Goal: Information Seeking & Learning: Learn about a topic

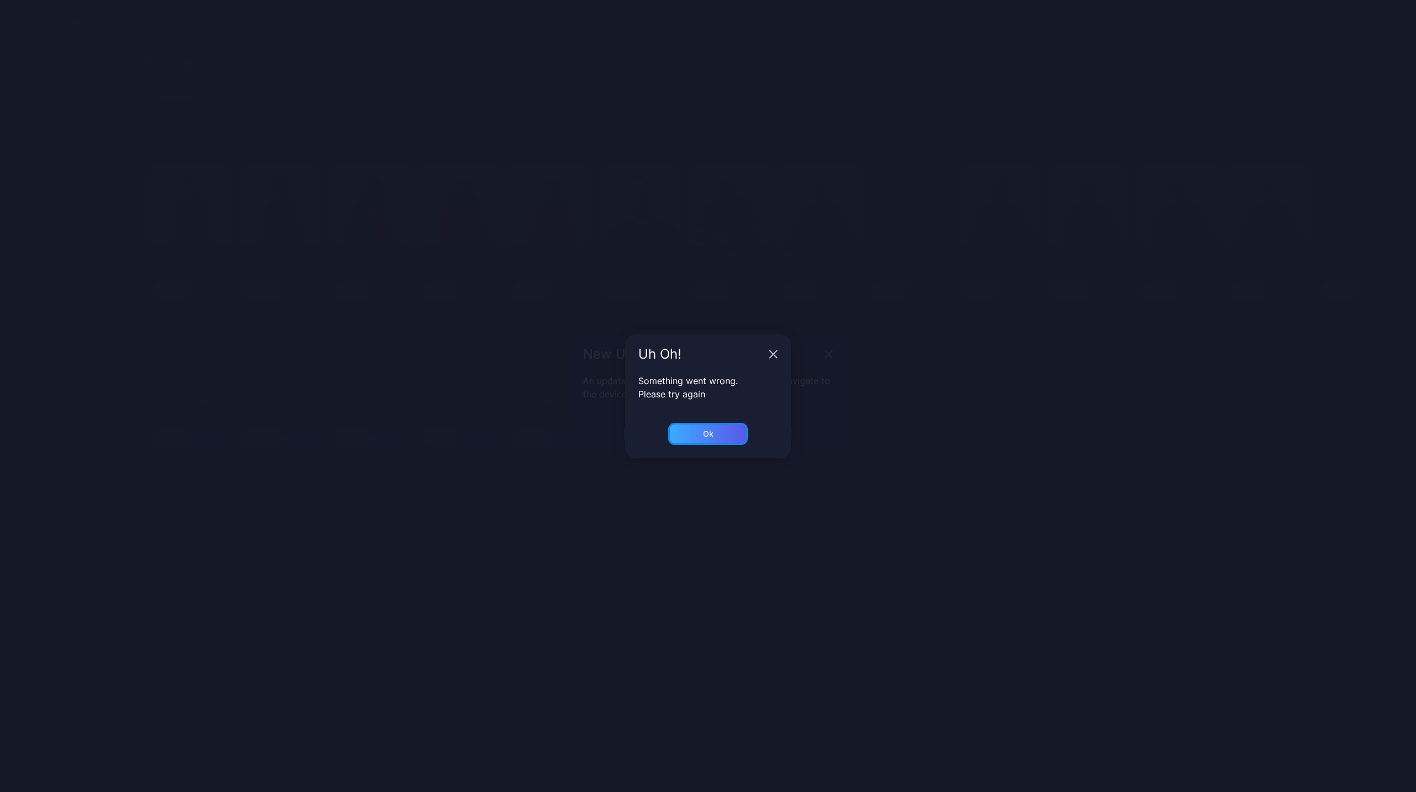
click at [692, 431] on div "Ok" at bounding box center [708, 434] width 80 height 22
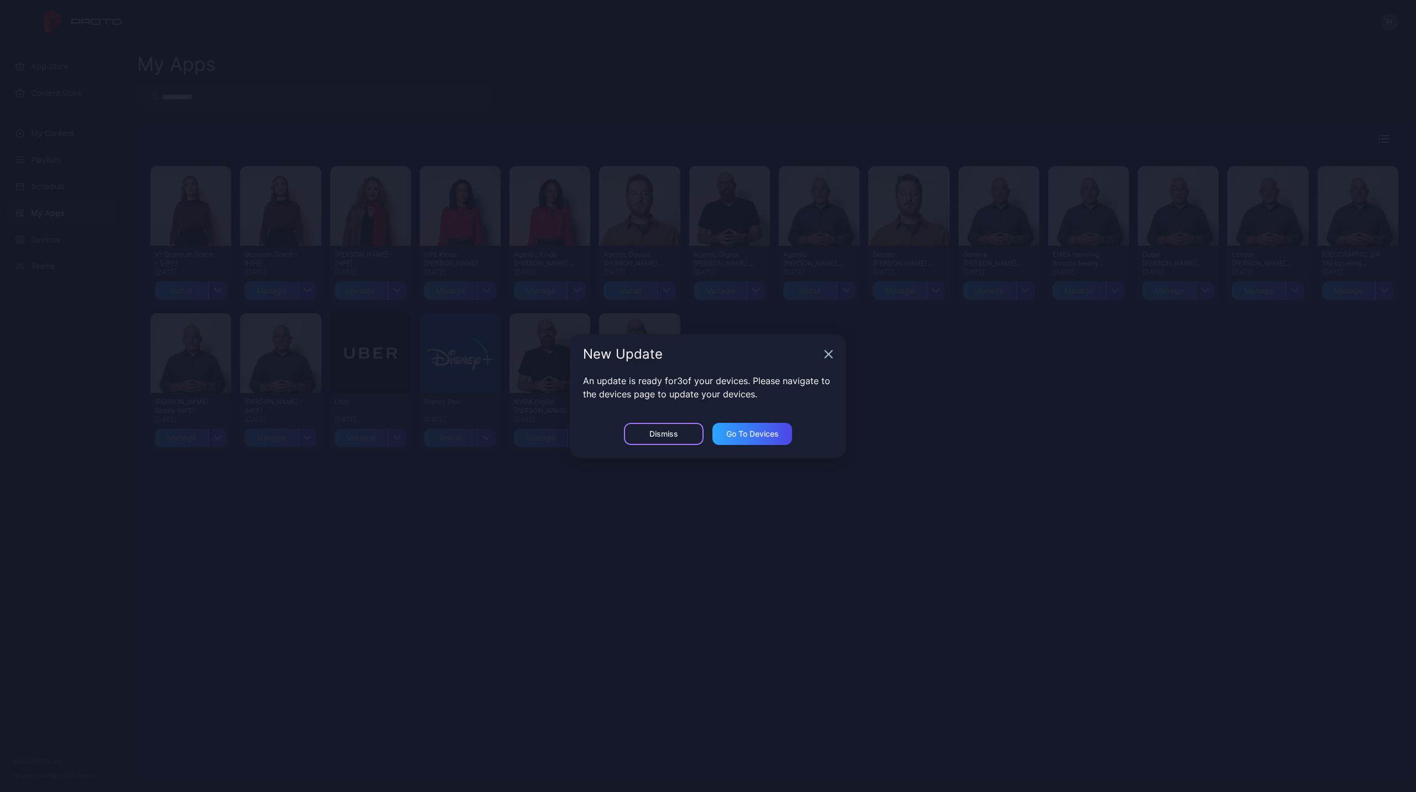
click at [685, 427] on div "Dismiss" at bounding box center [664, 434] width 80 height 22
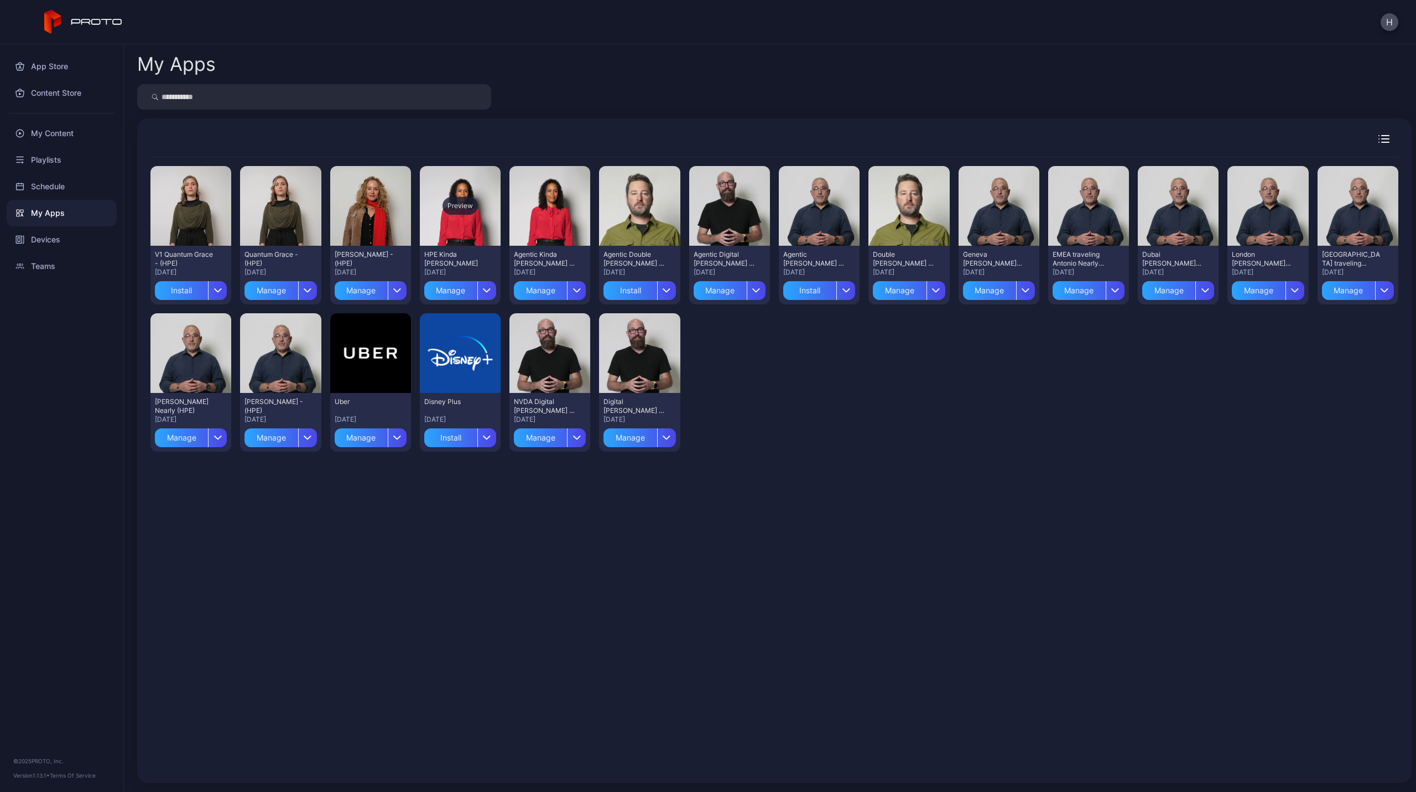
click at [475, 228] on div "Preview" at bounding box center [460, 206] width 81 height 80
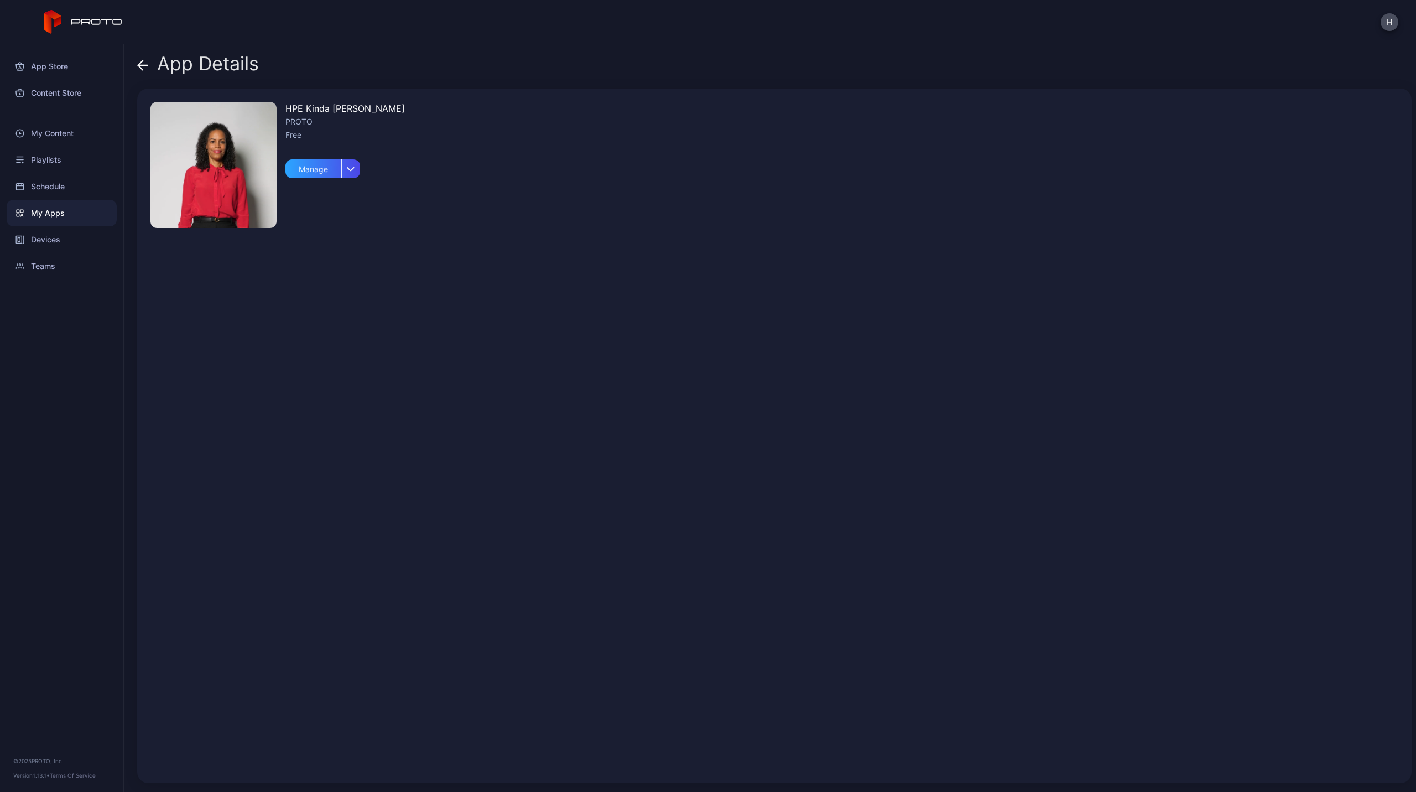
click at [139, 65] on icon at bounding box center [140, 64] width 4 height 9
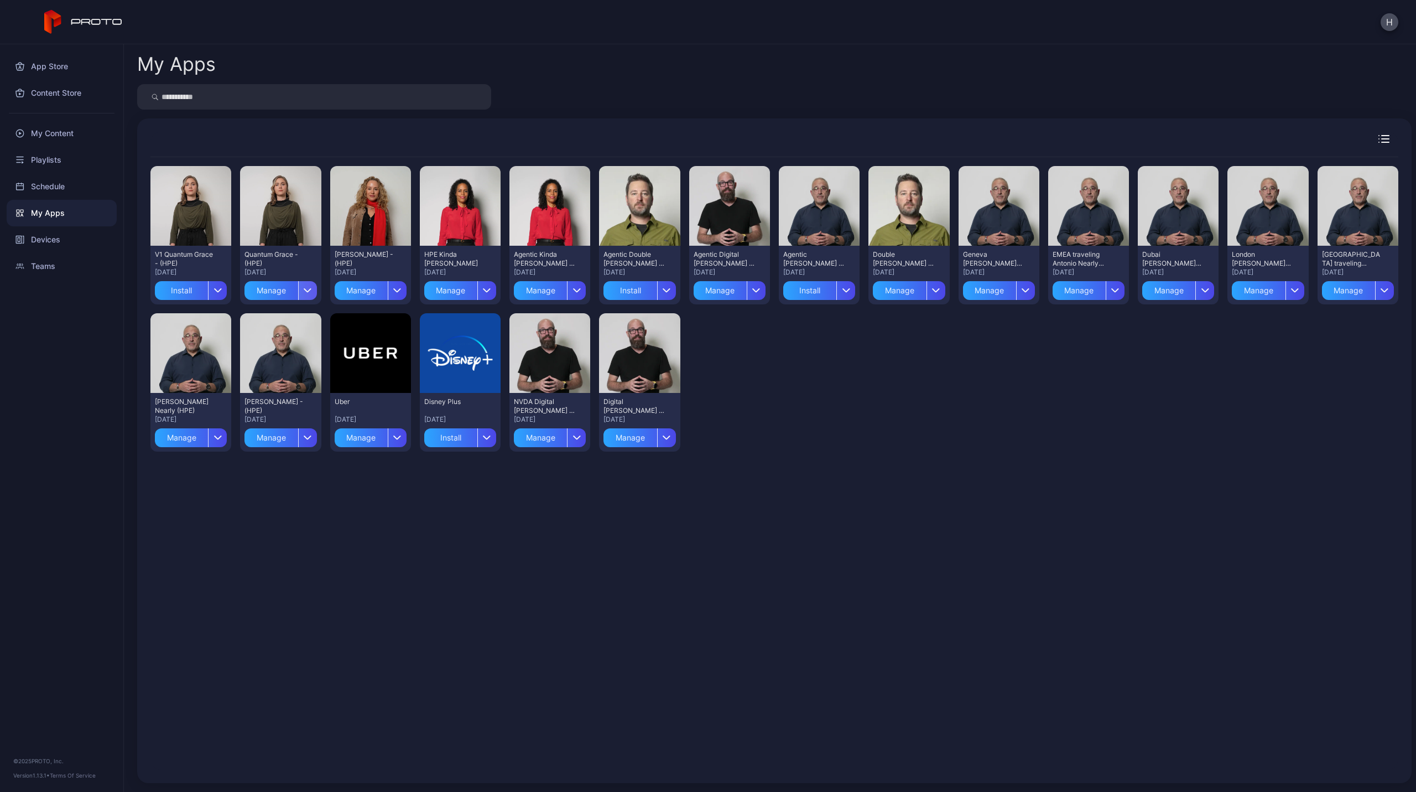
click at [305, 291] on icon "button" at bounding box center [307, 290] width 7 height 3
click at [306, 291] on icon "button" at bounding box center [307, 290] width 7 height 3
click at [71, 215] on div "My Apps" at bounding box center [62, 213] width 110 height 27
click at [74, 231] on div "Devices" at bounding box center [62, 239] width 110 height 27
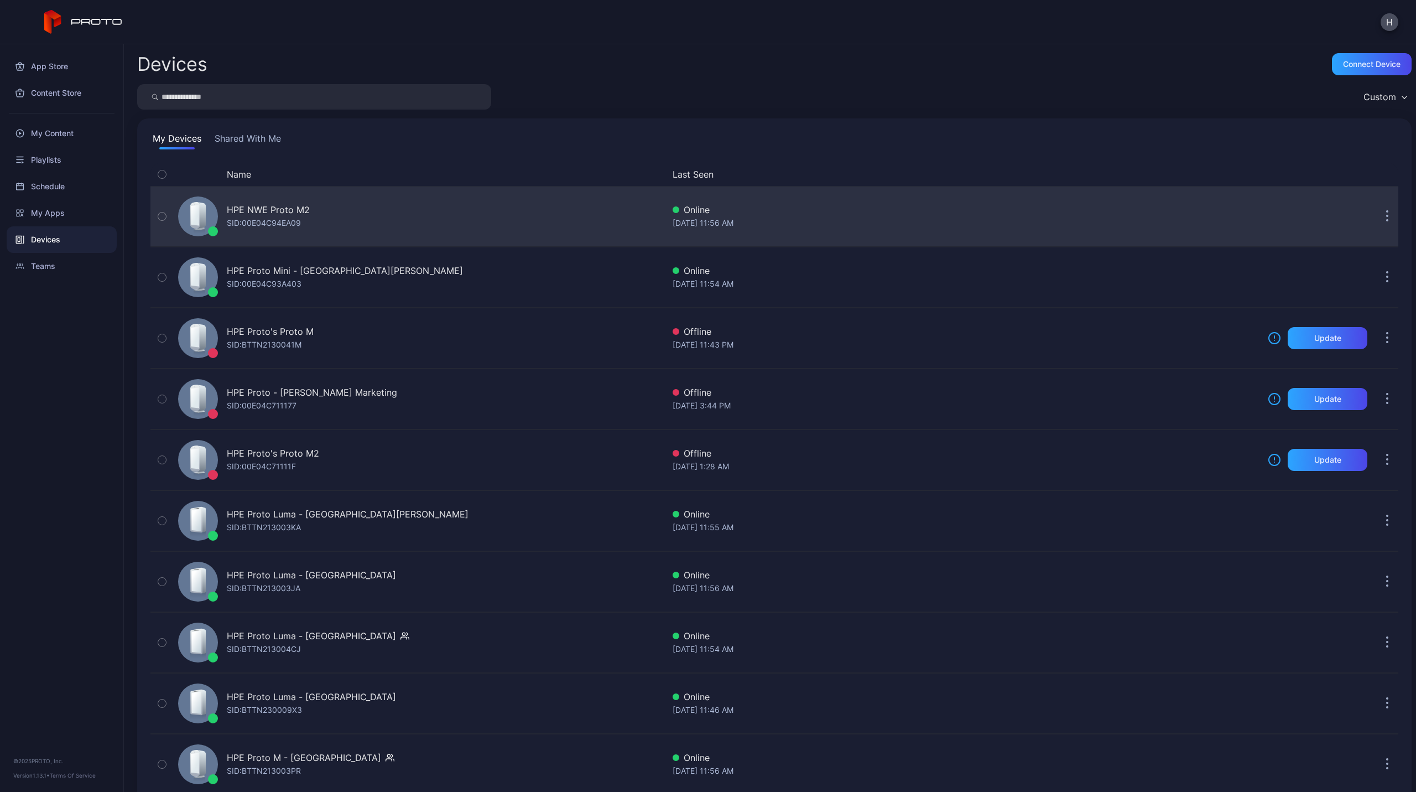
click at [273, 206] on div "HPE NWE Proto M2" at bounding box center [268, 209] width 83 height 13
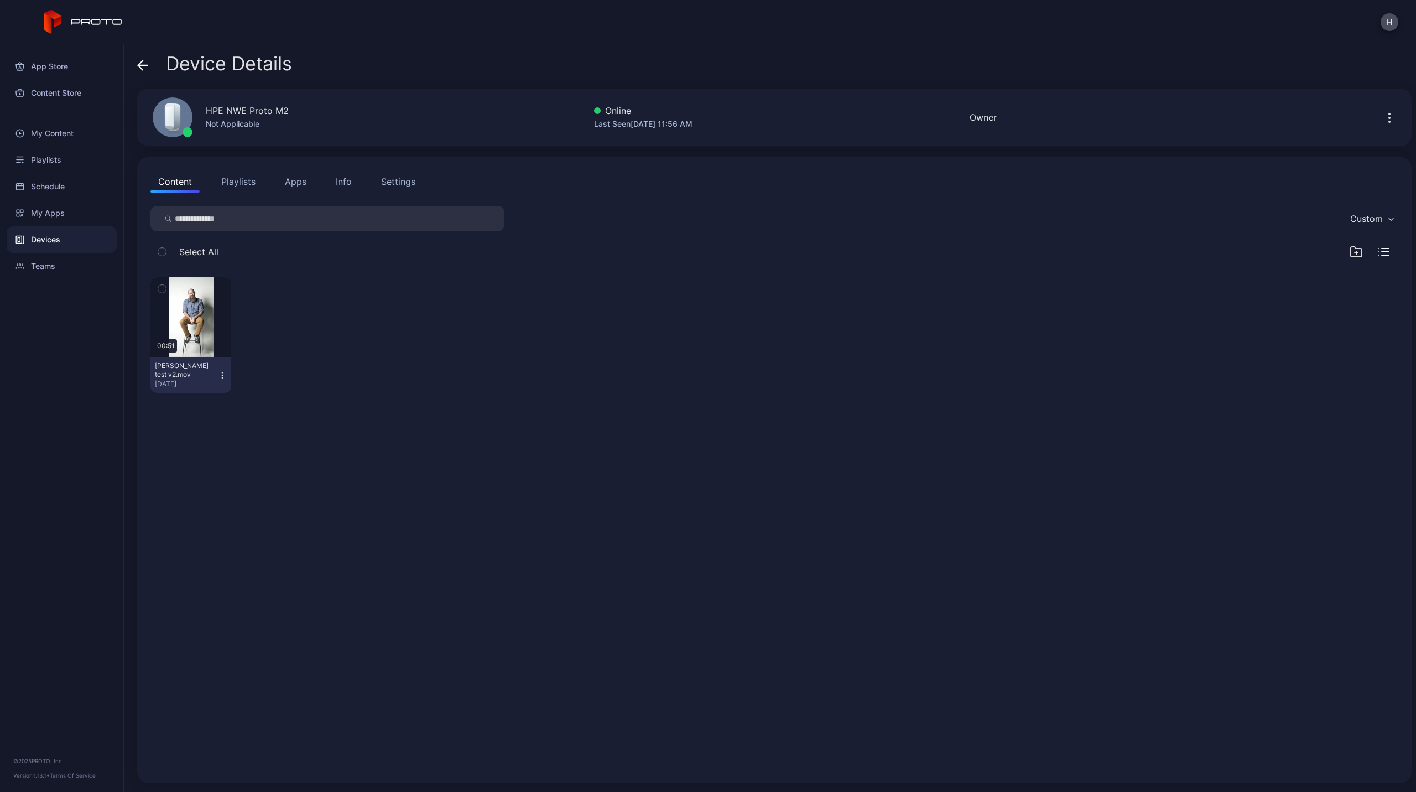
click at [308, 190] on button "Apps" at bounding box center [295, 181] width 37 height 22
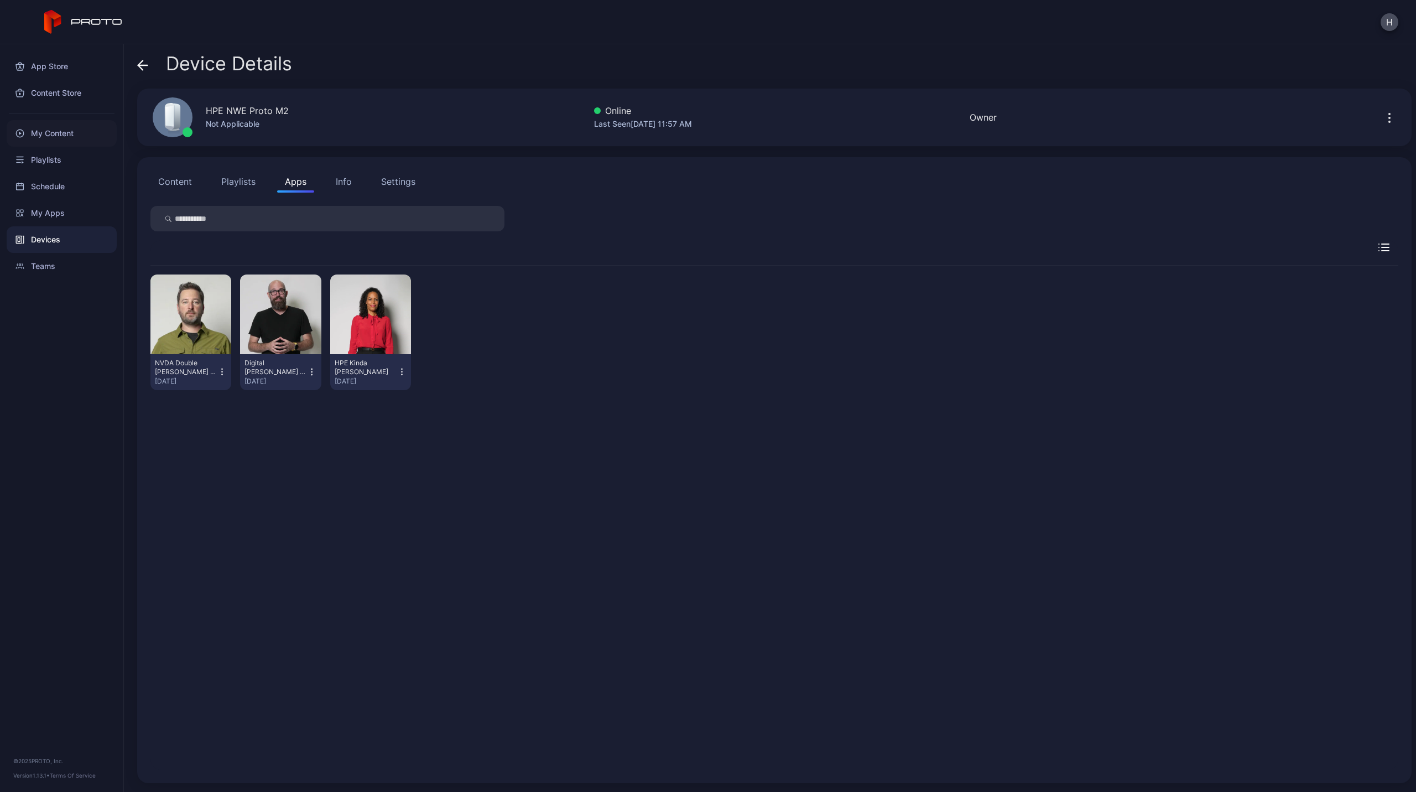
click at [60, 134] on div "My Content" at bounding box center [62, 133] width 110 height 27
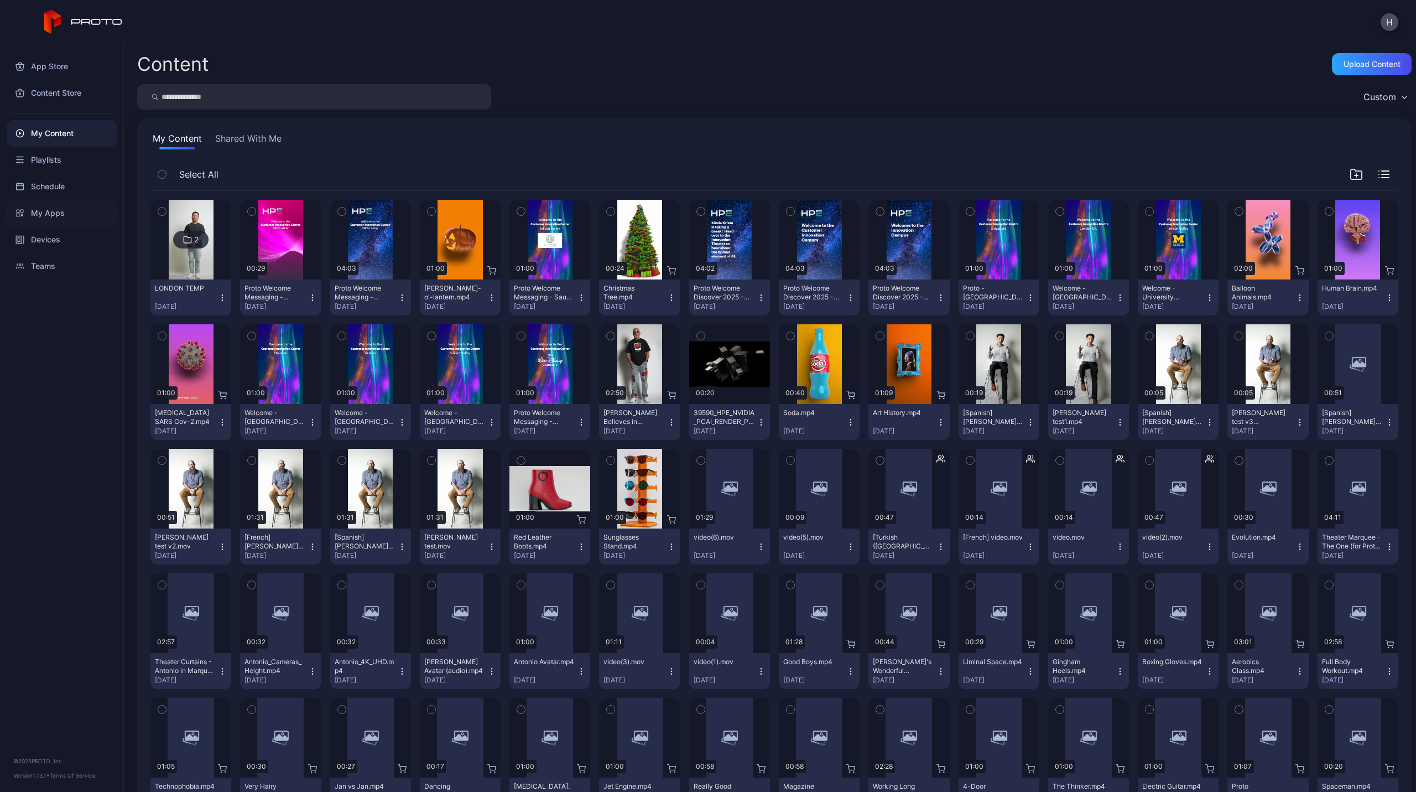
click at [43, 212] on div "My Apps" at bounding box center [62, 213] width 110 height 27
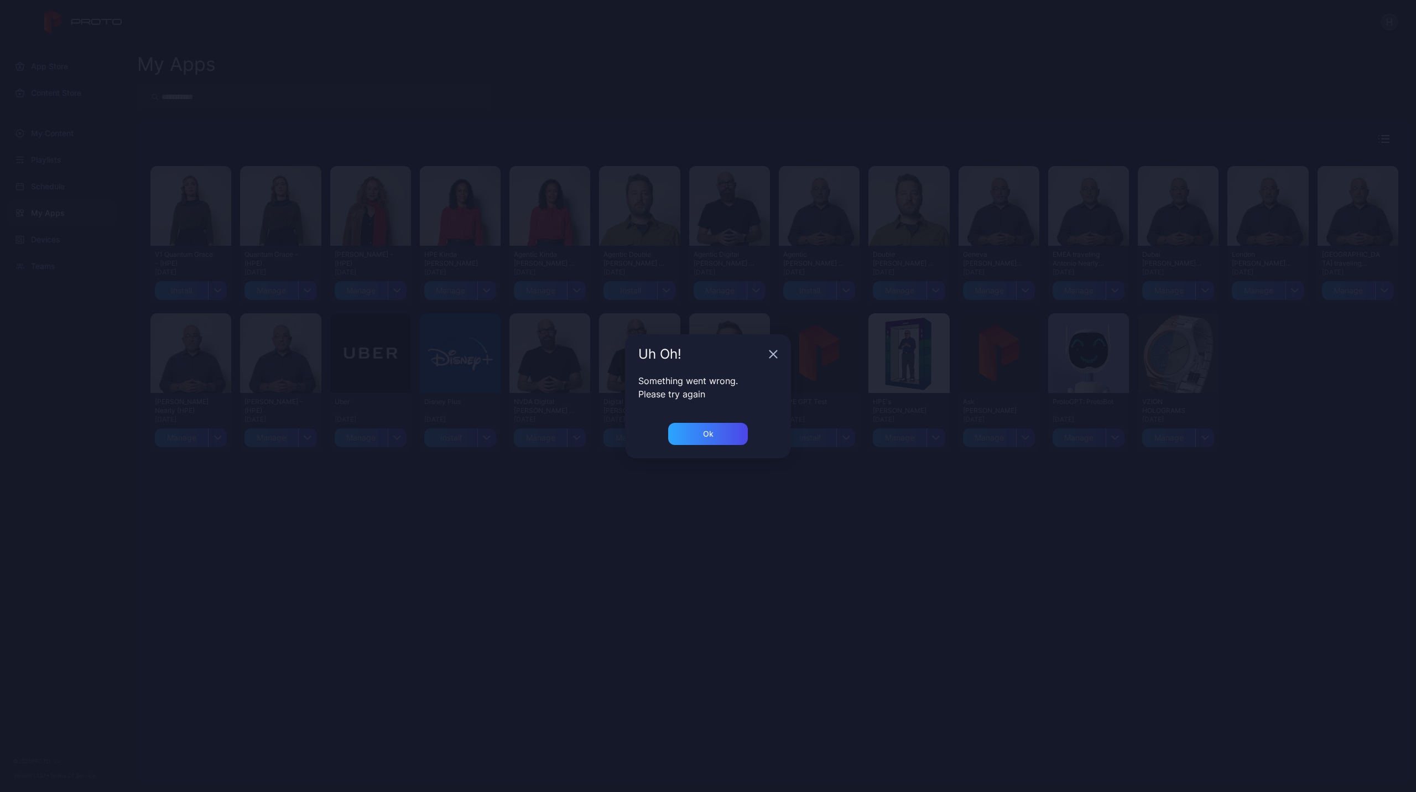
click at [211, 582] on div "Uh Oh! Something went wrong. Please try again Ok" at bounding box center [708, 396] width 1416 height 792
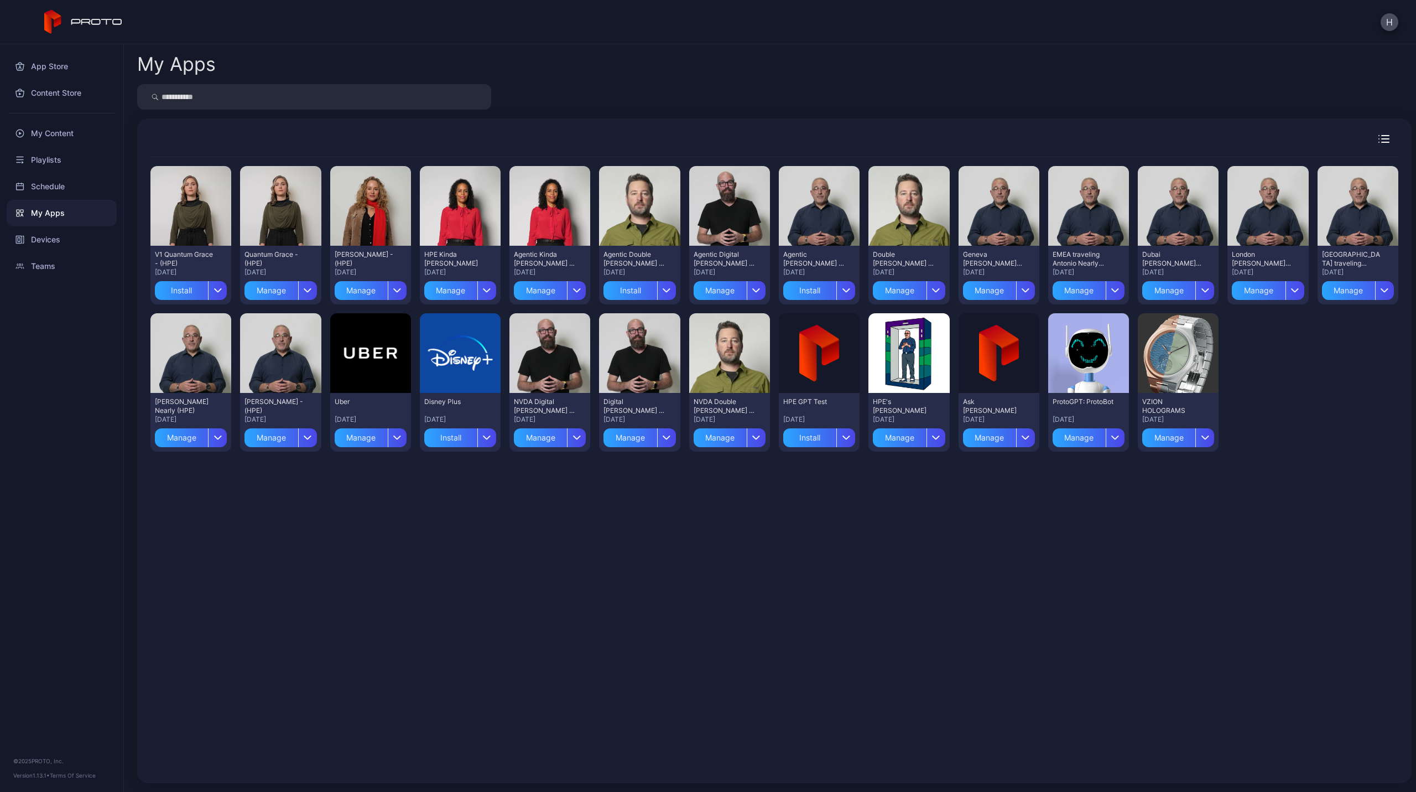
click at [219, 569] on div "Preview V1 Quantum Grace - (HPE) [DATE] Install Preview Quantum Grace - (HPE) […" at bounding box center [774, 463] width 1248 height 612
click at [40, 160] on div "Playlists" at bounding box center [62, 160] width 110 height 27
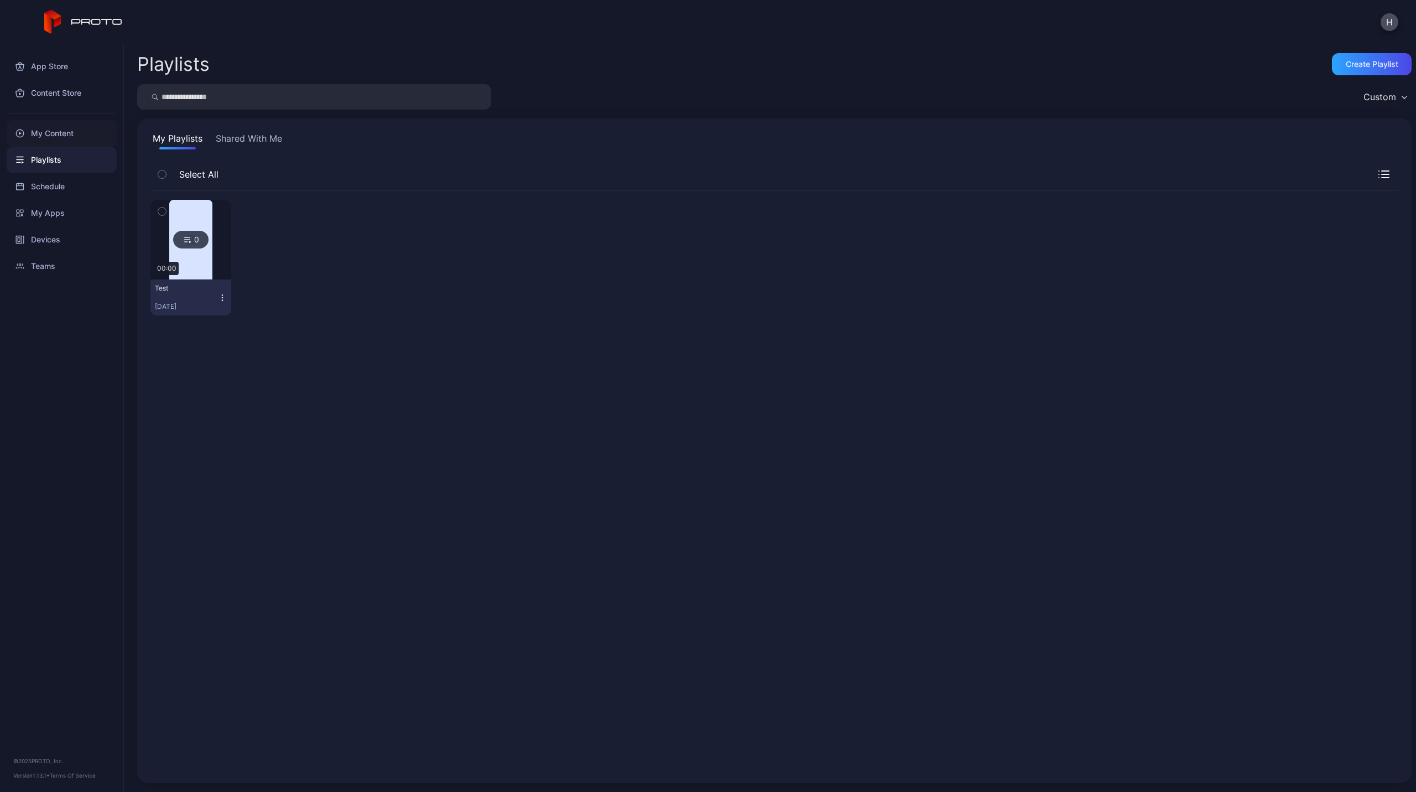
click at [45, 132] on div "My Content" at bounding box center [62, 133] width 110 height 27
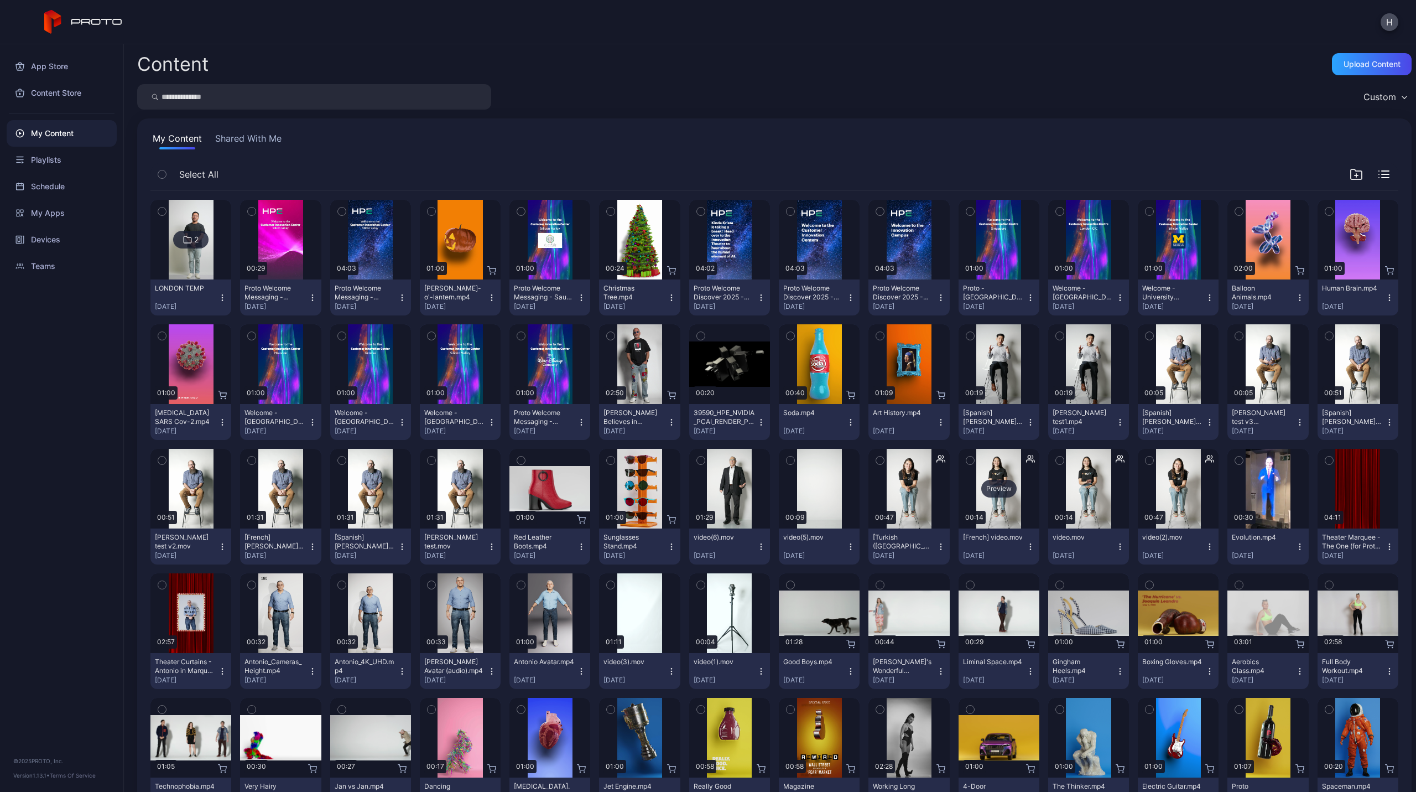
click at [982, 474] on div "Preview" at bounding box center [999, 489] width 81 height 80
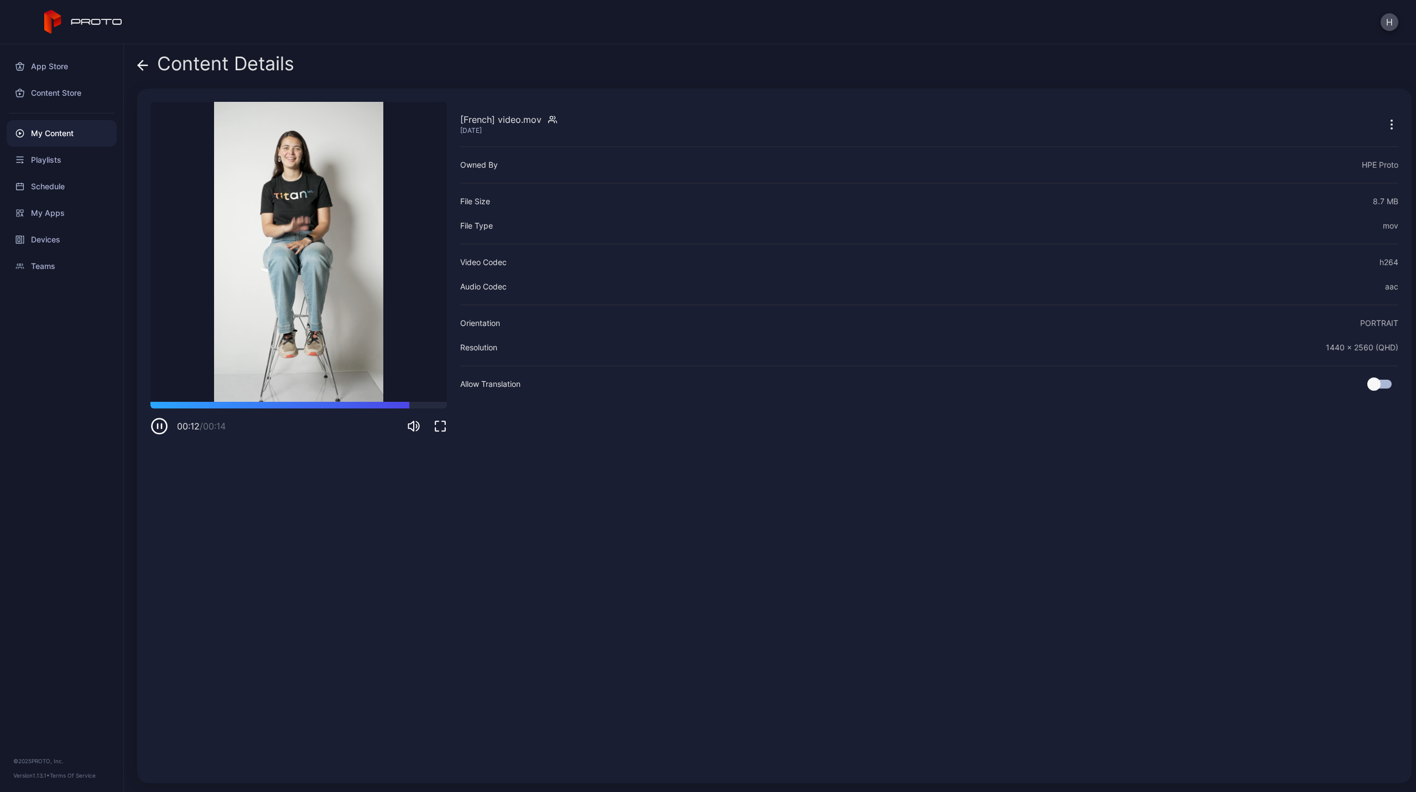
click at [145, 66] on icon at bounding box center [142, 65] width 11 height 11
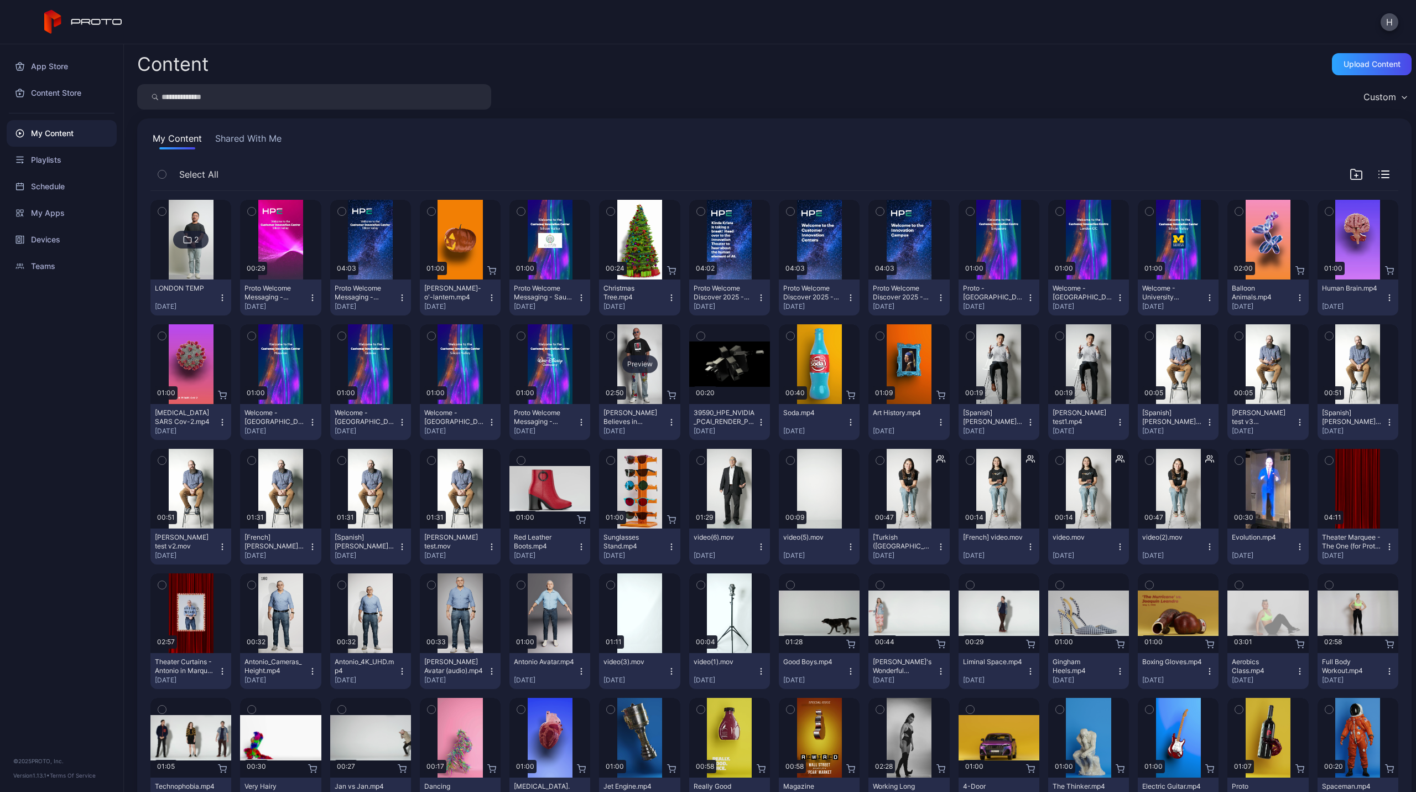
click at [629, 368] on div "Preview" at bounding box center [639, 364] width 35 height 18
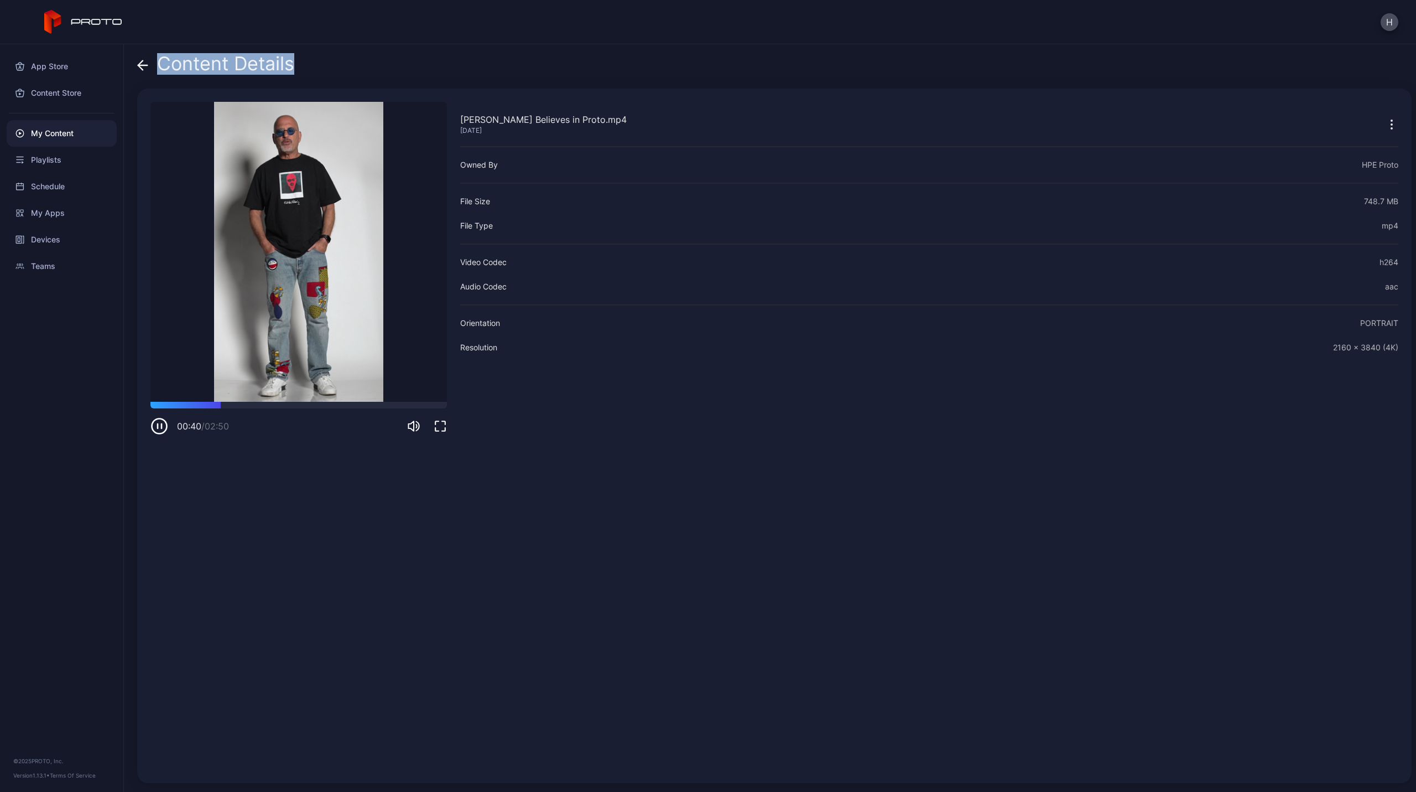
drag, startPoint x: 144, startPoint y: 67, endPoint x: 397, endPoint y: 74, distance: 253.5
click at [397, 74] on div "Content Details" at bounding box center [774, 66] width 1275 height 27
drag, startPoint x: 462, startPoint y: 120, endPoint x: 518, endPoint y: 120, distance: 56.4
click at [518, 120] on div "[PERSON_NAME] Believes in Proto.mp4" at bounding box center [543, 119] width 167 height 13
copy div "[PERSON_NAME]"
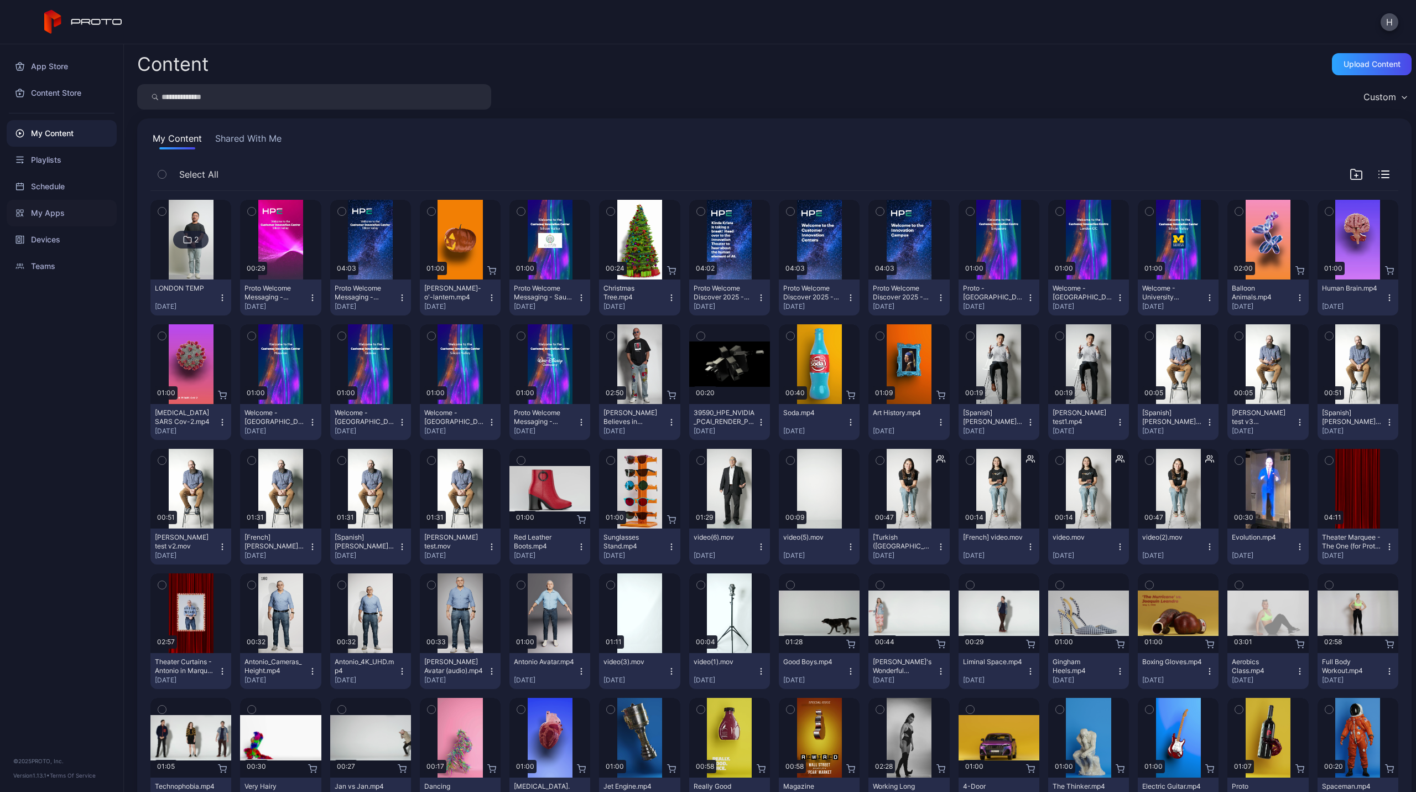
click at [37, 212] on div "My Apps" at bounding box center [62, 213] width 110 height 27
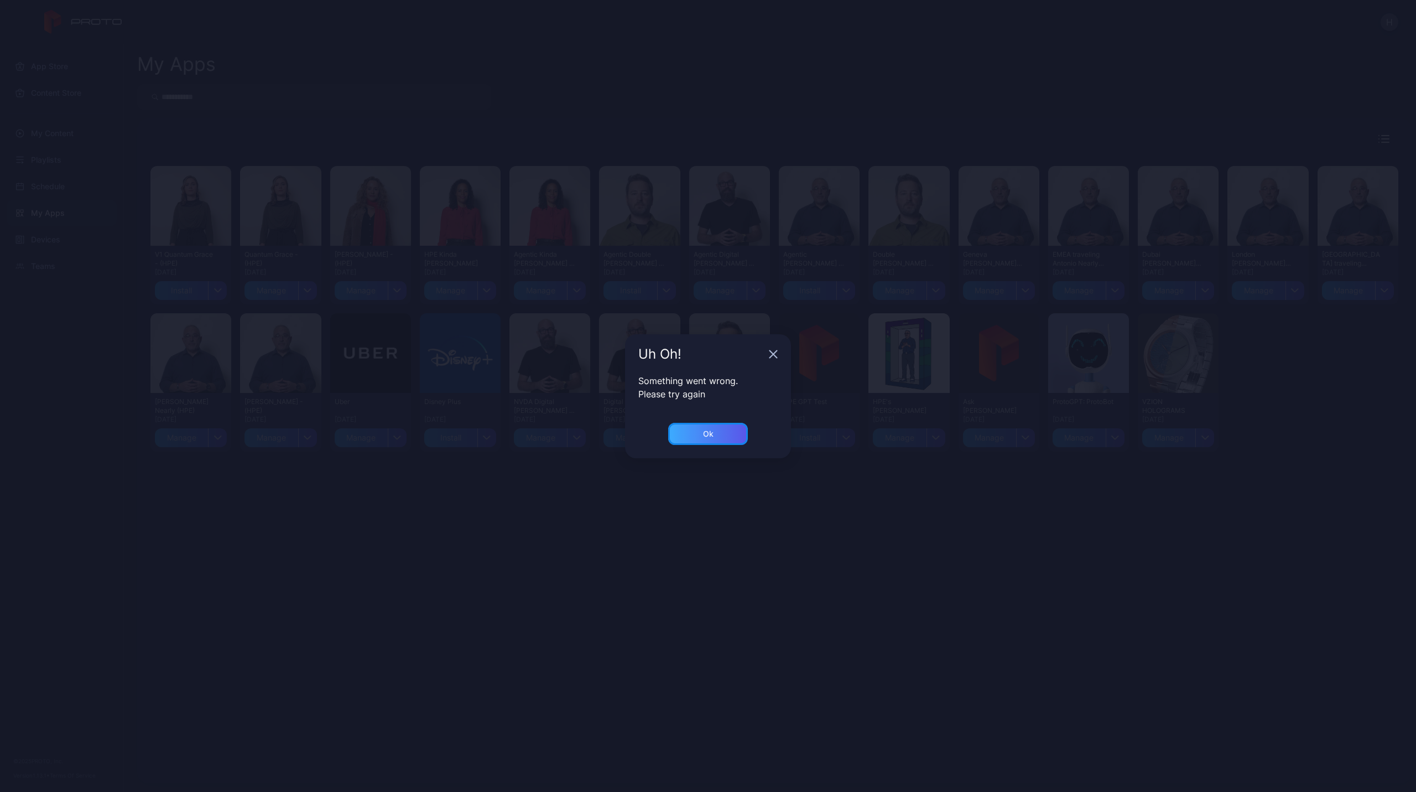
click at [679, 435] on div "Ok" at bounding box center [708, 434] width 80 height 22
